Goal: Information Seeking & Learning: Learn about a topic

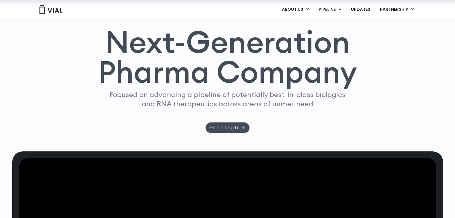
scroll to position [30, 0]
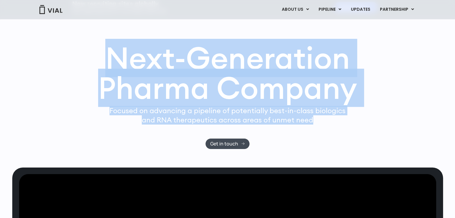
drag, startPoint x: 109, startPoint y: 50, endPoint x: 321, endPoint y: 121, distance: 223.9
click at [321, 121] on div "Next-Generation Pharma Company Focused on advancing a pipeline of potentially b…" at bounding box center [227, 96] width 383 height 106
copy div "Next-Generation Pharma Company Focused on advancing a pipeline of potentially b…"
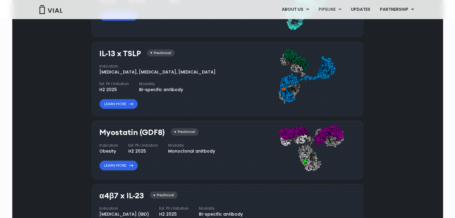
scroll to position [569, 0]
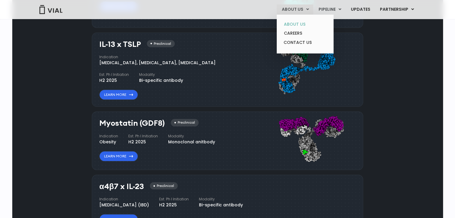
click at [296, 24] on link "ABOUT US" at bounding box center [305, 24] width 52 height 9
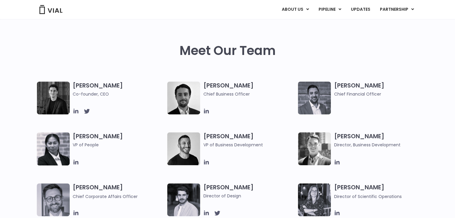
scroll to position [269, 0]
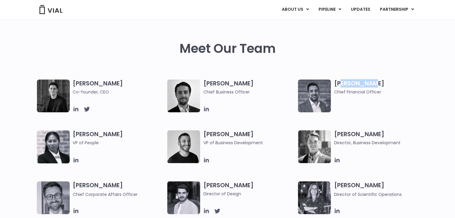
drag, startPoint x: 341, startPoint y: 83, endPoint x: 373, endPoint y: 84, distance: 31.4
click at [373, 84] on h3 "Samir Meghji Chief Financial Officer" at bounding box center [380, 88] width 92 height 16
click at [396, 81] on h3 "Samir Meghji Chief Financial Officer" at bounding box center [380, 88] width 92 height 16
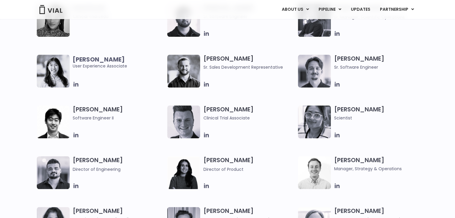
click at [420, 83] on div at bounding box center [380, 84] width 92 height 7
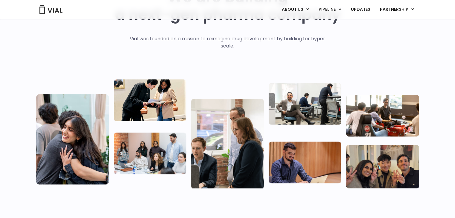
scroll to position [52, 0]
